Goal: Check status

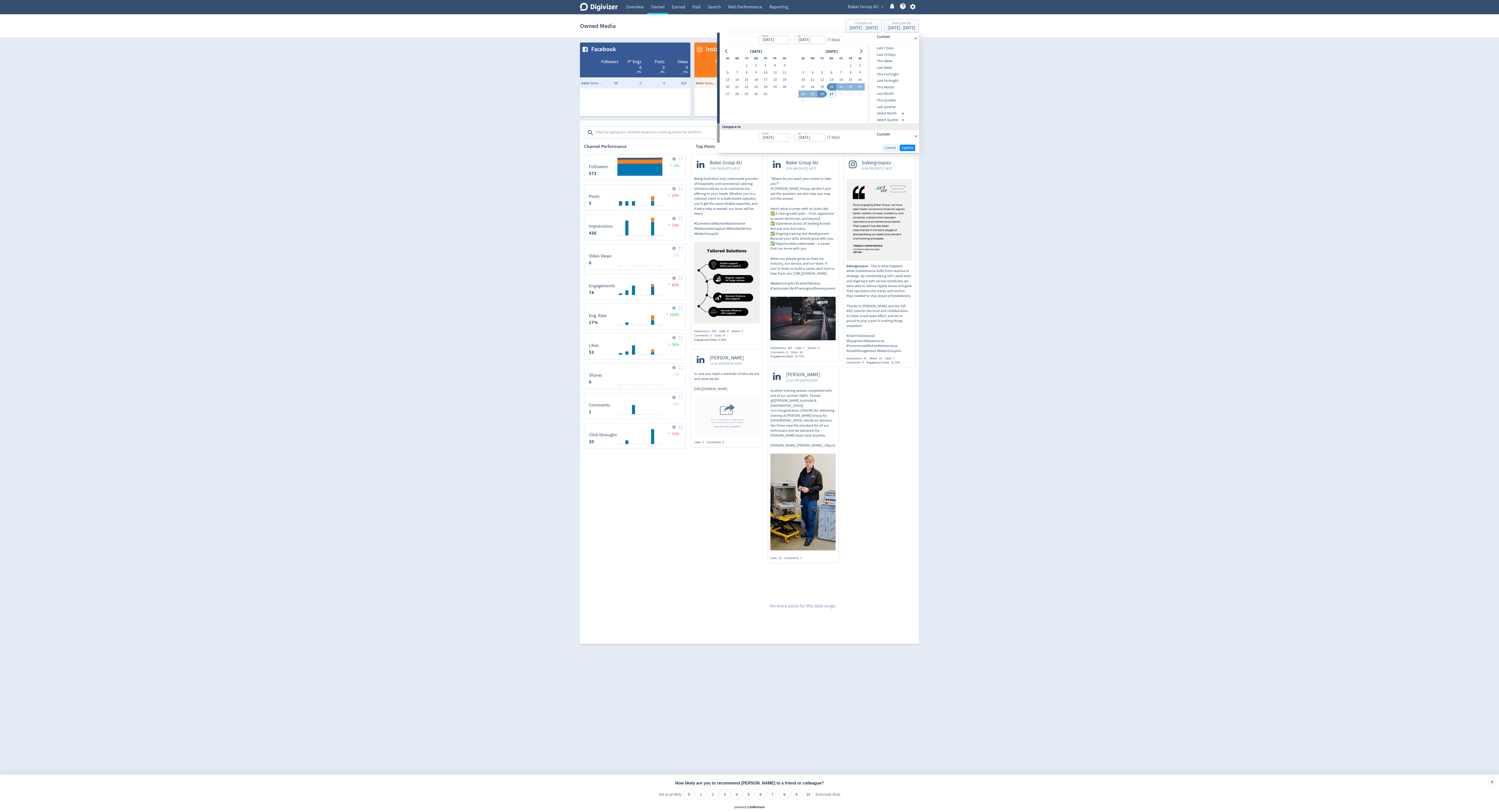
type input "[DATE]"
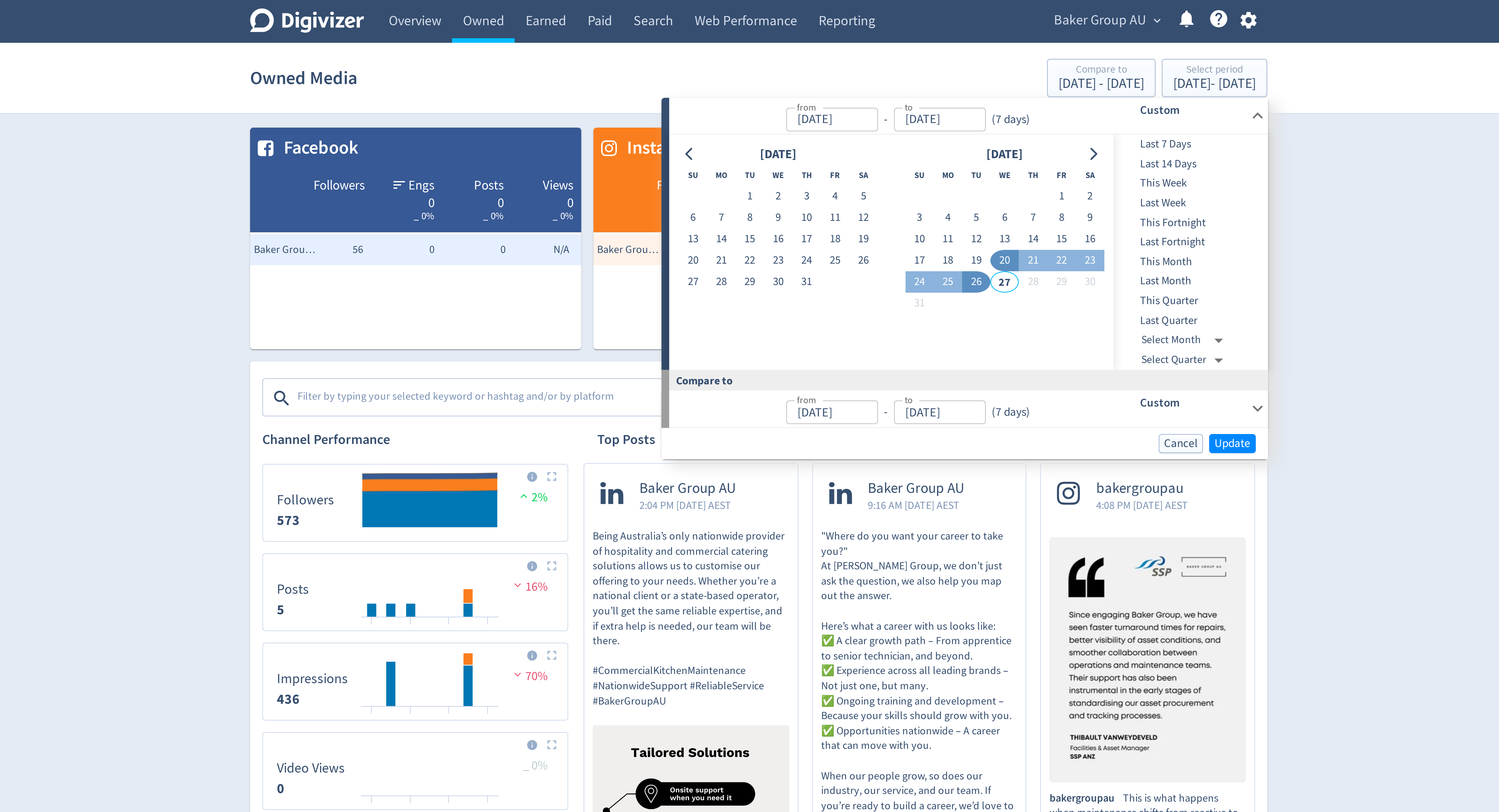
click at [830, 86] on button "20" at bounding box center [831, 86] width 9 height 8
click at [822, 92] on button "26" at bounding box center [822, 94] width 9 height 8
type input "[DATE]"
click at [905, 147] on span "Update" at bounding box center [907, 147] width 12 height 4
